Goal: Information Seeking & Learning: Find specific fact

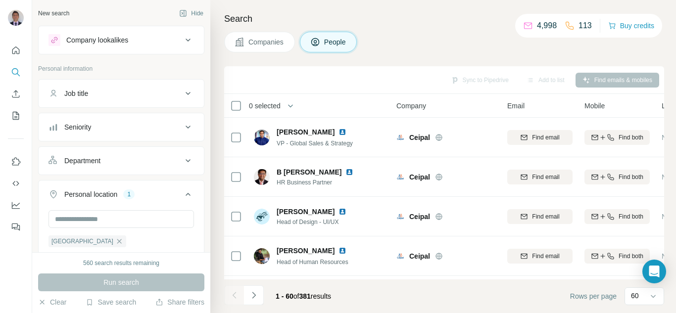
scroll to position [1486, 67]
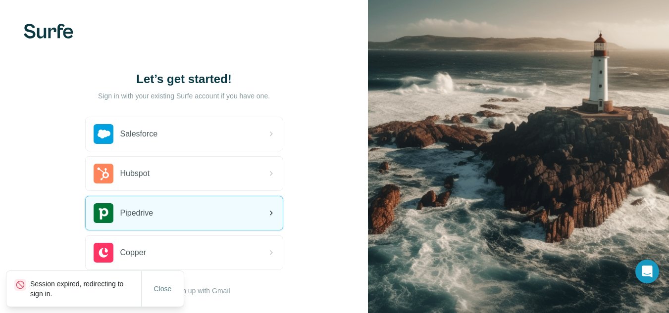
click at [147, 213] on span "Pipedrive" at bounding box center [136, 213] width 33 height 12
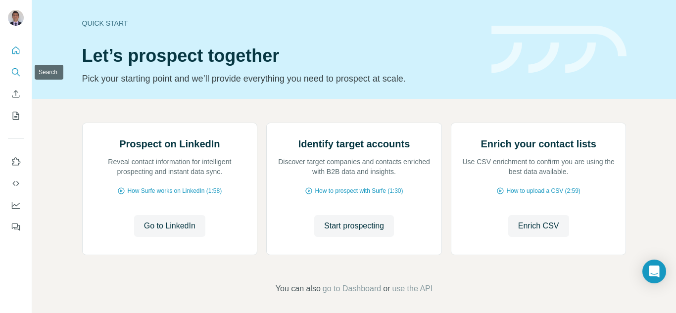
click at [14, 72] on icon "Search" at bounding box center [16, 72] width 10 height 10
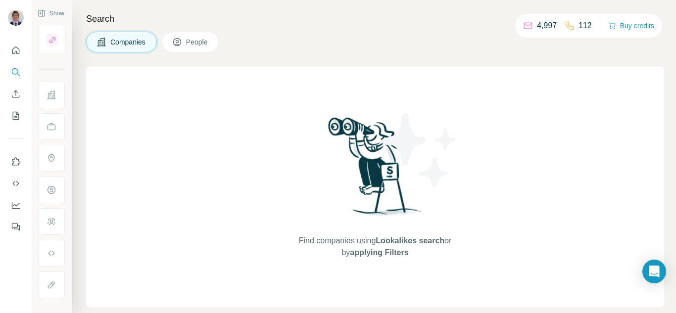
click at [191, 38] on span "People" at bounding box center [197, 42] width 23 height 10
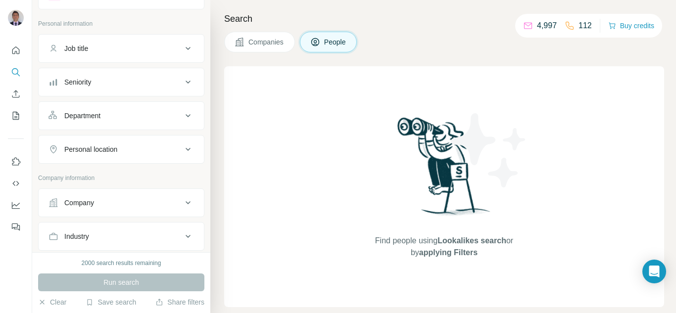
scroll to position [50, 0]
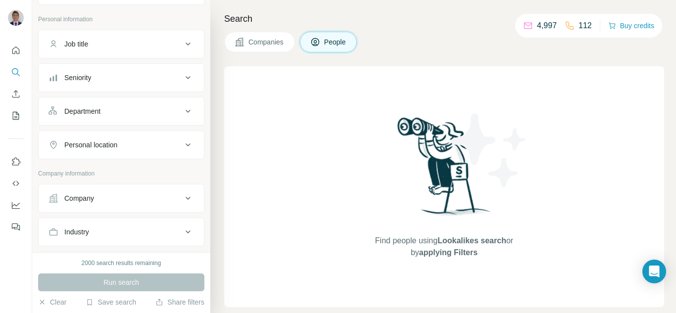
click at [111, 193] on button "Company" at bounding box center [121, 199] width 165 height 24
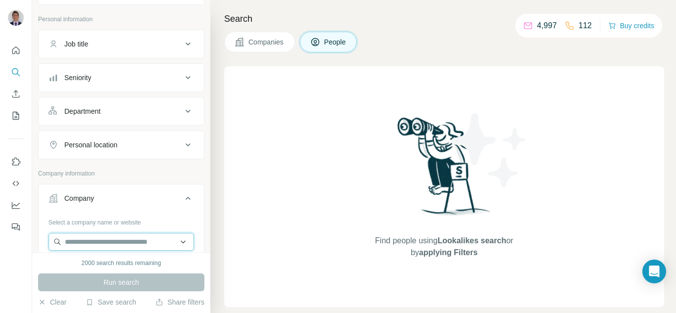
click at [104, 246] on input "text" at bounding box center [122, 242] width 146 height 18
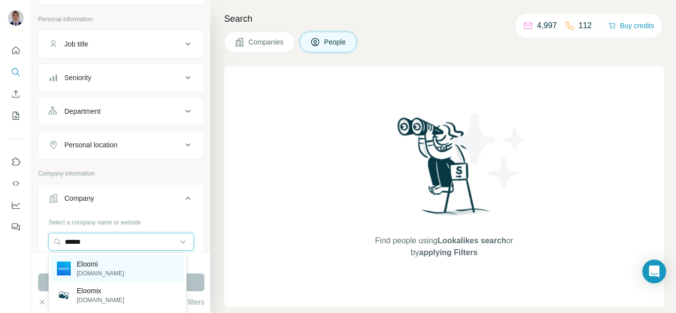
type input "******"
click at [106, 271] on p "eloomi.com" at bounding box center [101, 273] width 48 height 9
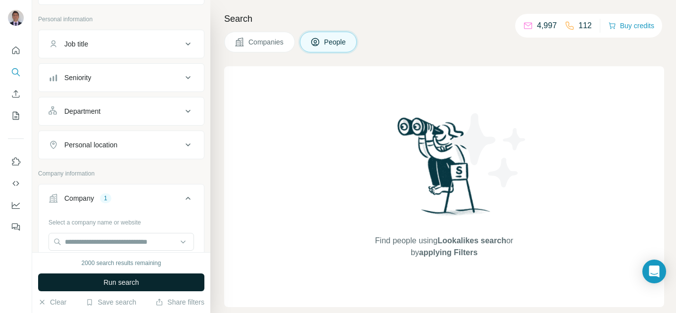
click at [109, 285] on span "Run search" at bounding box center [121, 283] width 36 height 10
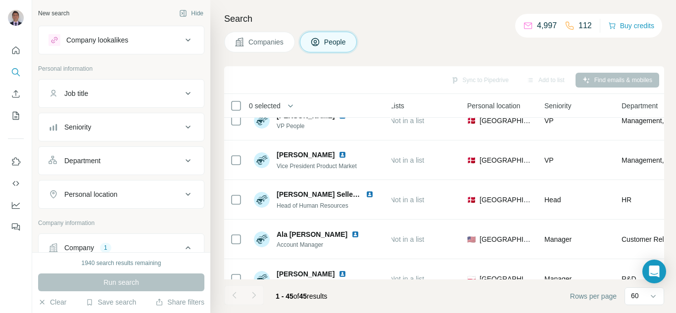
scroll to position [0, 272]
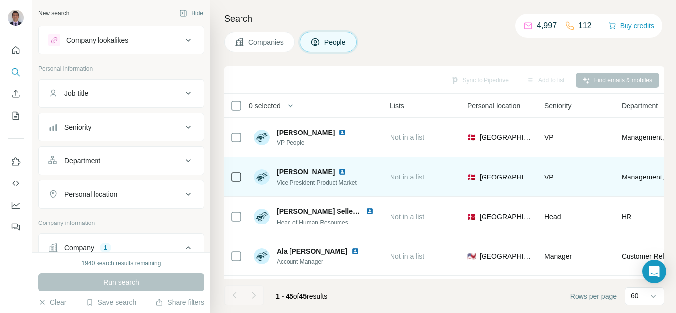
click at [339, 173] on img at bounding box center [343, 172] width 8 height 8
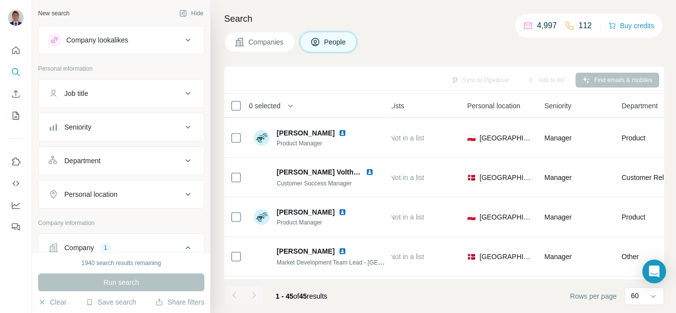
scroll to position [396, 272]
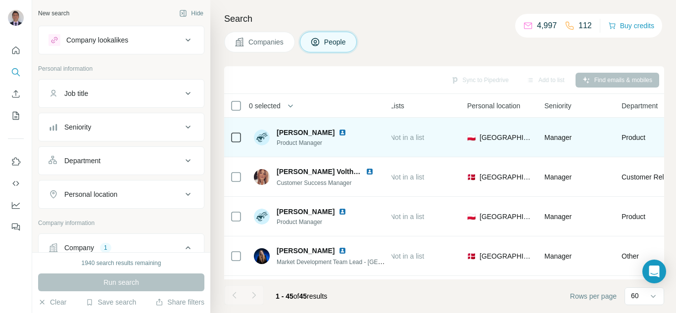
click at [339, 132] on img at bounding box center [343, 133] width 8 height 8
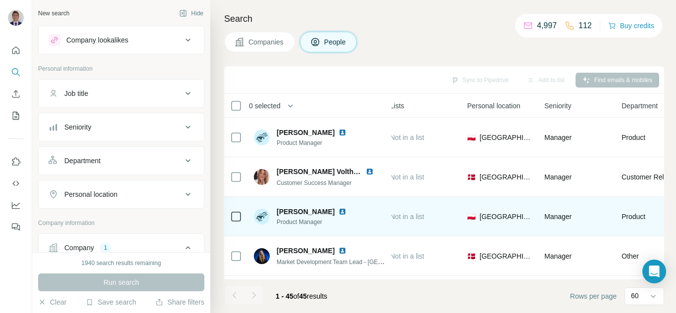
click at [339, 209] on img at bounding box center [343, 212] width 8 height 8
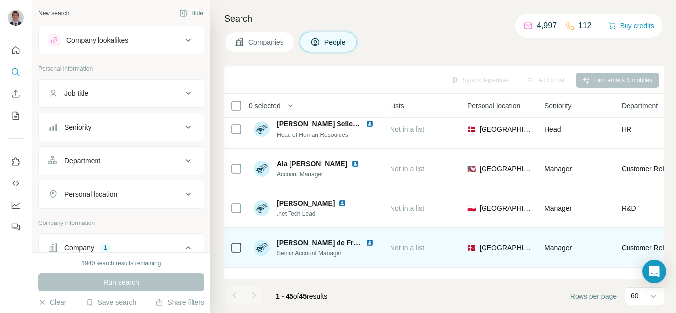
scroll to position [99, 272]
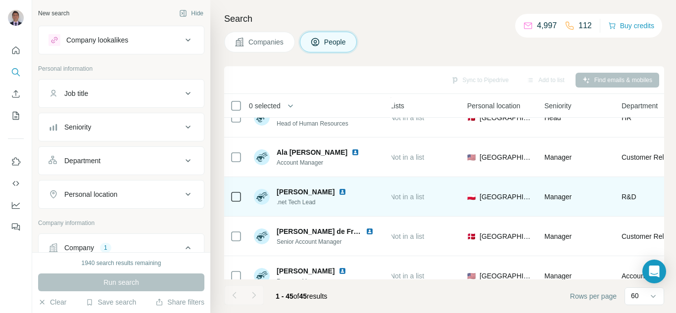
click at [347, 190] on img at bounding box center [343, 192] width 8 height 8
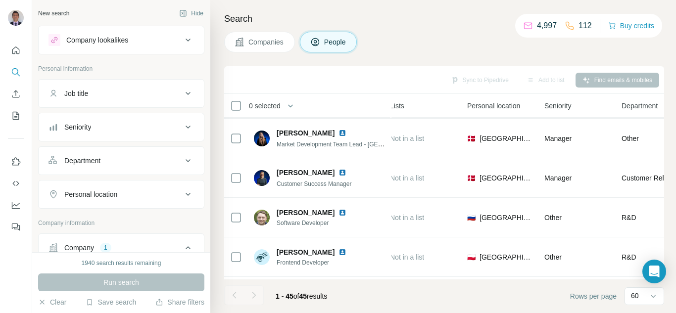
scroll to position [495, 272]
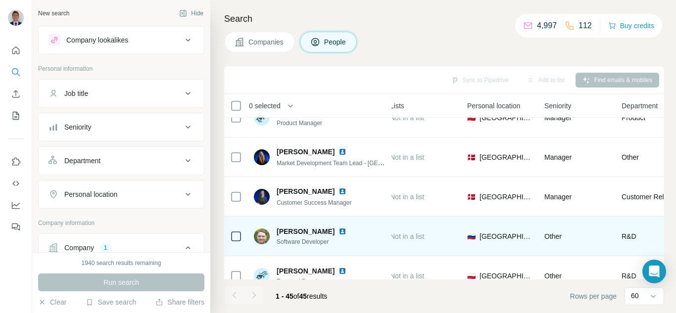
click at [347, 233] on img at bounding box center [343, 232] width 8 height 8
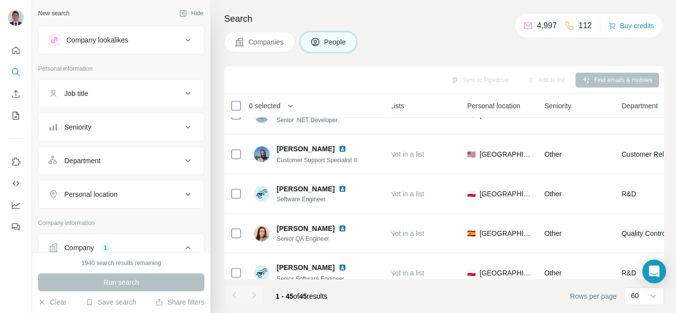
scroll to position [1436, 272]
